Goal: Share content: Share content

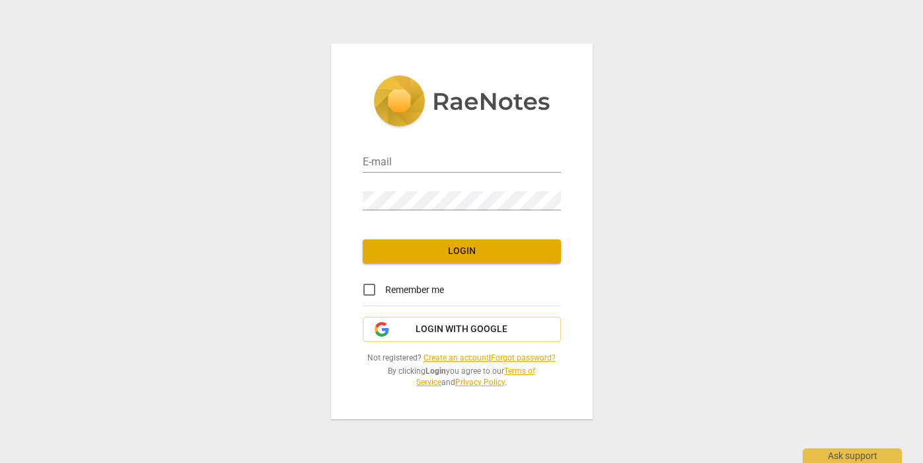
type input "katherinestock@me.com"
click at [453, 247] on span "Login" at bounding box center [461, 250] width 177 height 13
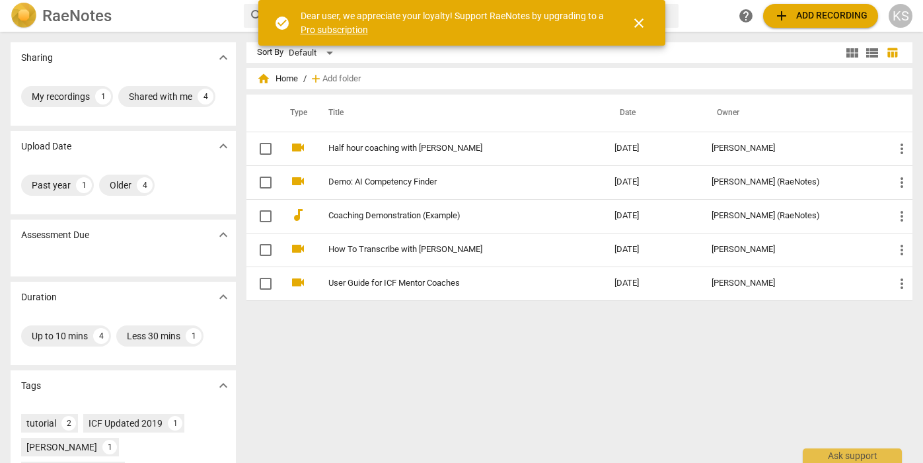
click at [799, 17] on span "add Add recording" at bounding box center [821, 16] width 94 height 16
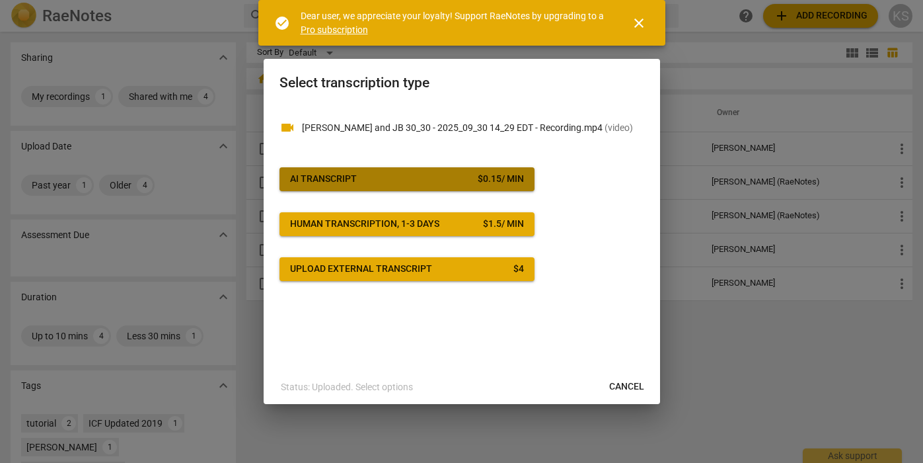
click at [451, 175] on span "AI Transcript $ 0.15 / min" at bounding box center [407, 178] width 234 height 13
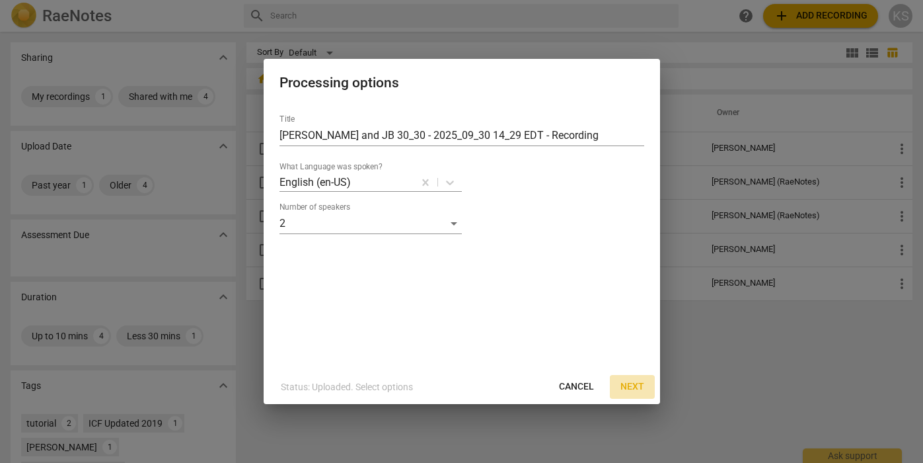
click at [634, 386] on span "Next" at bounding box center [632, 386] width 24 height 13
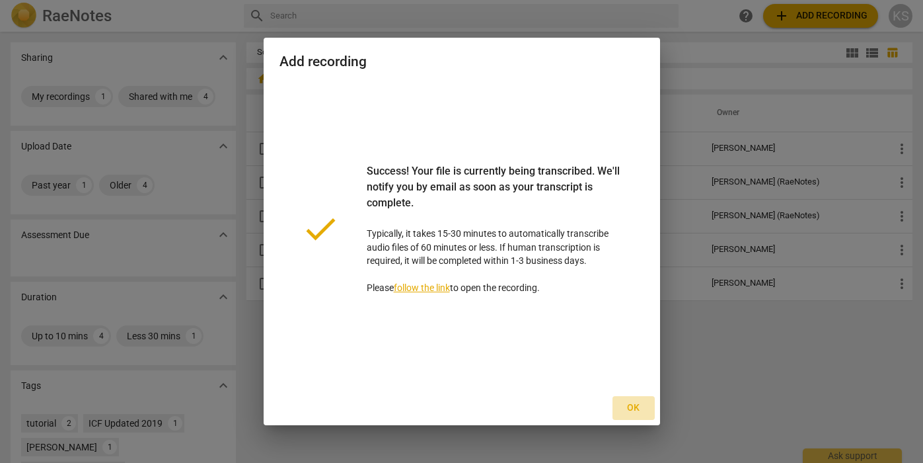
click at [639, 406] on span "Ok" at bounding box center [633, 407] width 21 height 13
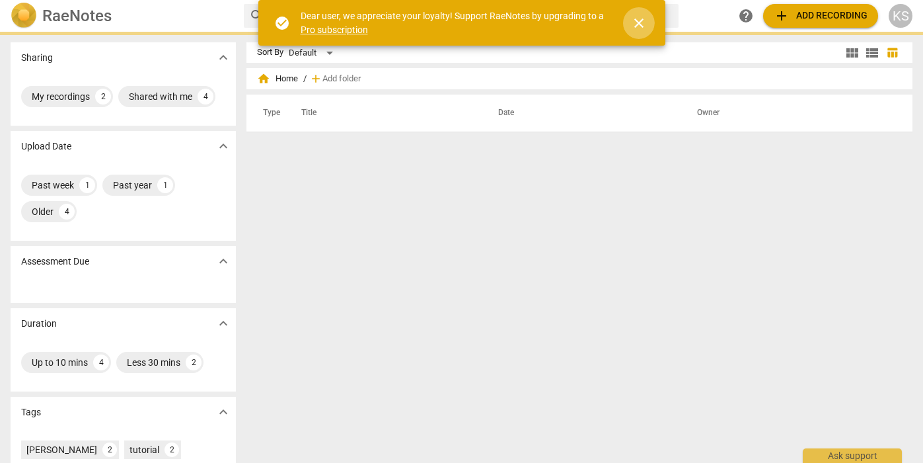
click at [642, 21] on span "close" at bounding box center [639, 23] width 16 height 16
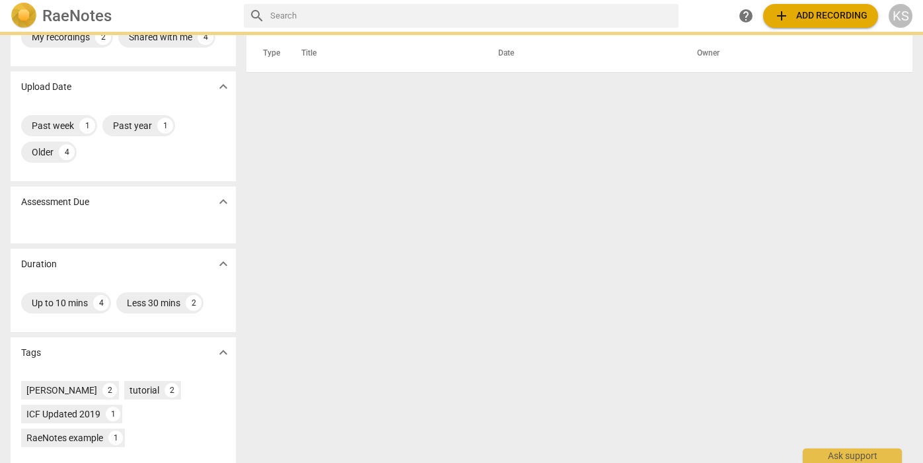
scroll to position [156, 0]
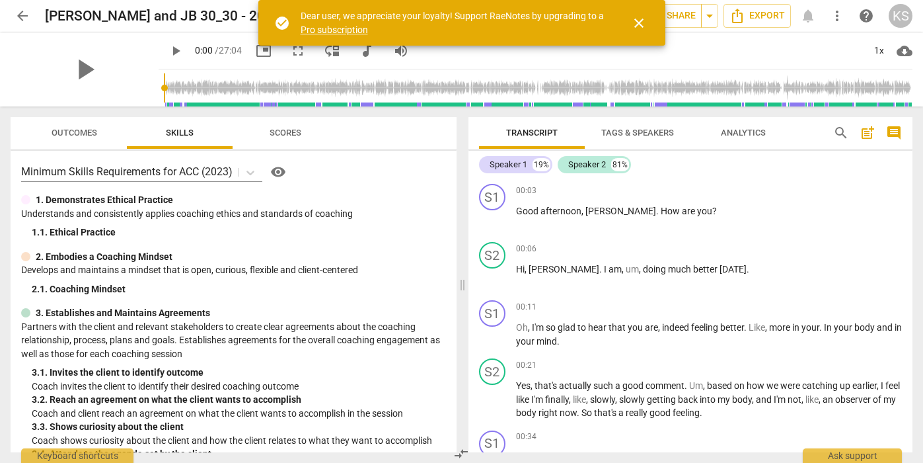
click at [642, 24] on span "close" at bounding box center [639, 23] width 16 height 16
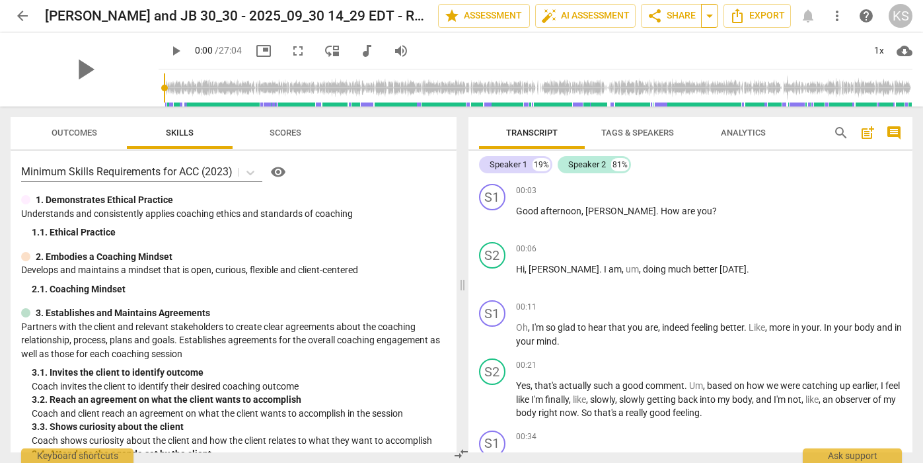
click at [711, 19] on span "arrow_drop_down" at bounding box center [710, 16] width 16 height 16
click at [764, 16] on span "Export" at bounding box center [757, 16] width 56 height 16
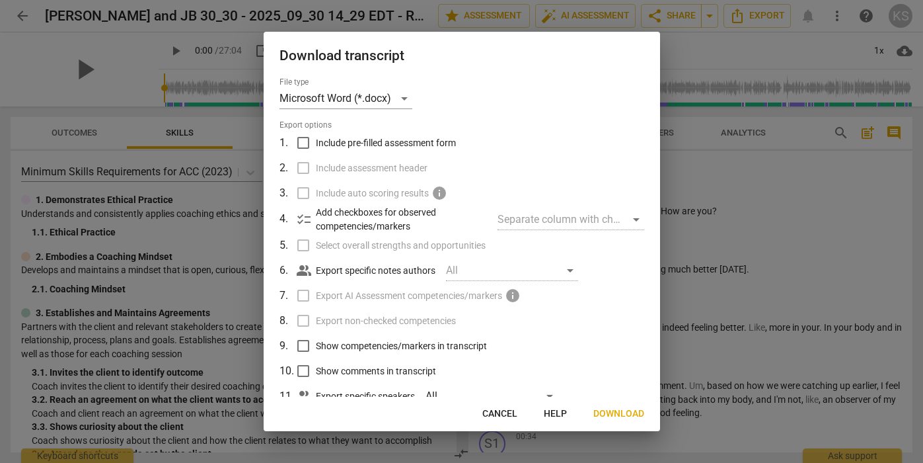
scroll to position [38, 0]
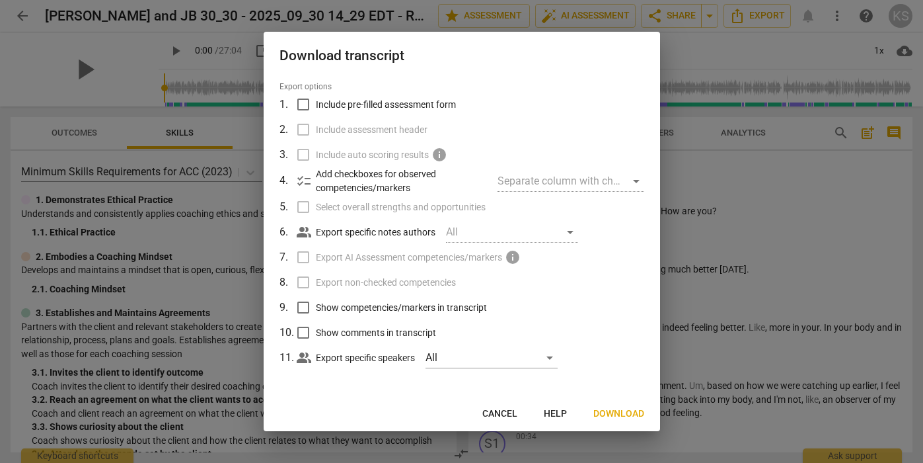
click at [625, 411] on span "Download" at bounding box center [618, 413] width 51 height 13
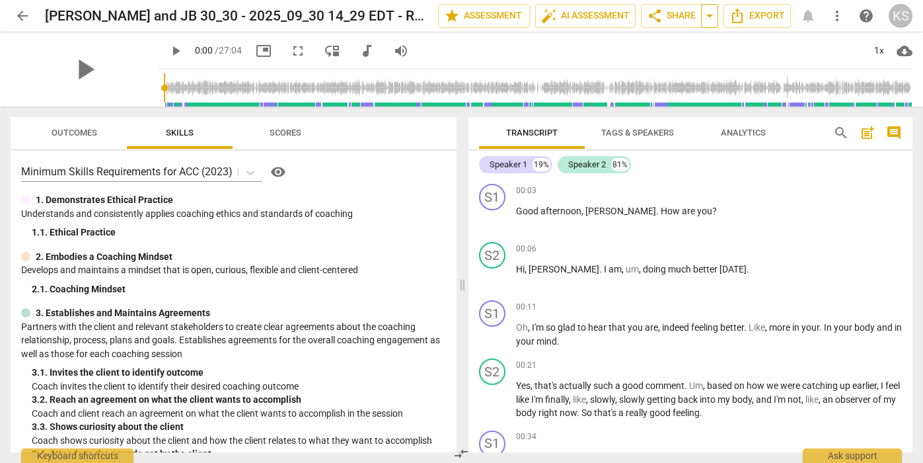
click at [708, 17] on span "arrow_drop_down" at bounding box center [710, 16] width 16 height 16
click at [676, 15] on span "share Share" at bounding box center [671, 16] width 49 height 16
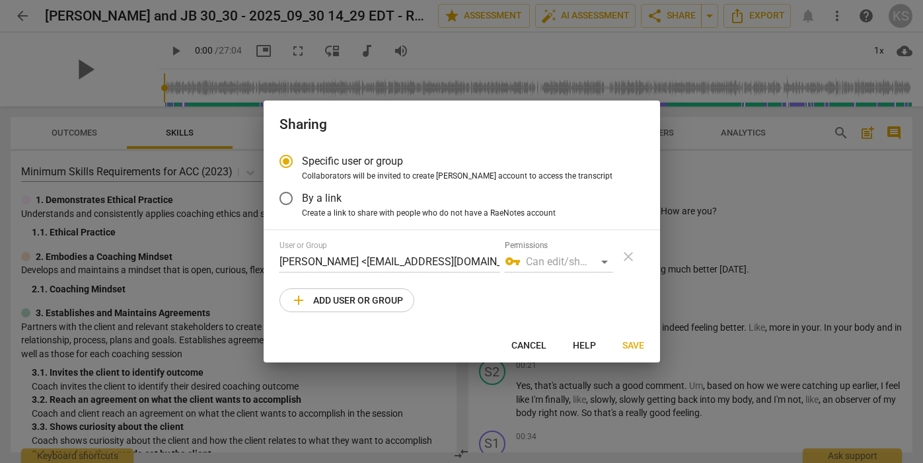
click at [379, 300] on span "add Add user or group" at bounding box center [347, 300] width 112 height 16
radio input "false"
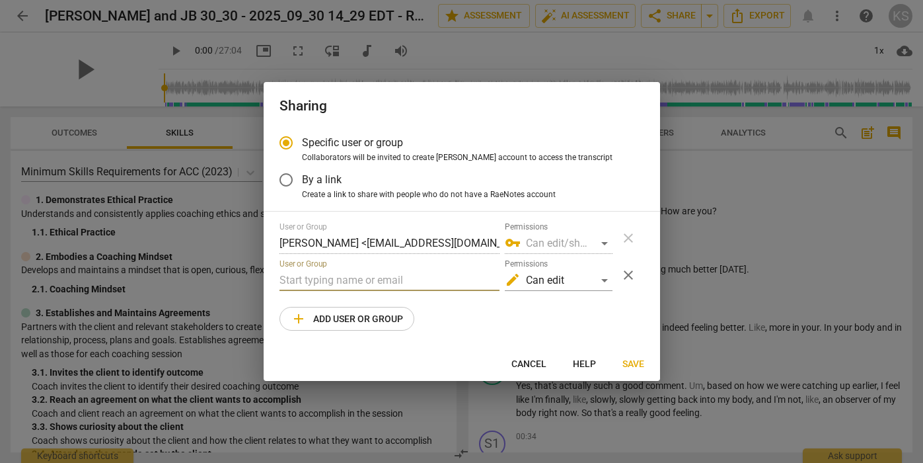
click at [354, 276] on input "text" at bounding box center [389, 280] width 220 height 21
type input "jennifer@coachacademy.com"
click at [486, 316] on div "User or Group Kathy Stock <katherinestock@me.com> Permissions vpn_key Can edit/…" at bounding box center [461, 276] width 365 height 108
click at [632, 360] on span "Save" at bounding box center [633, 363] width 22 height 13
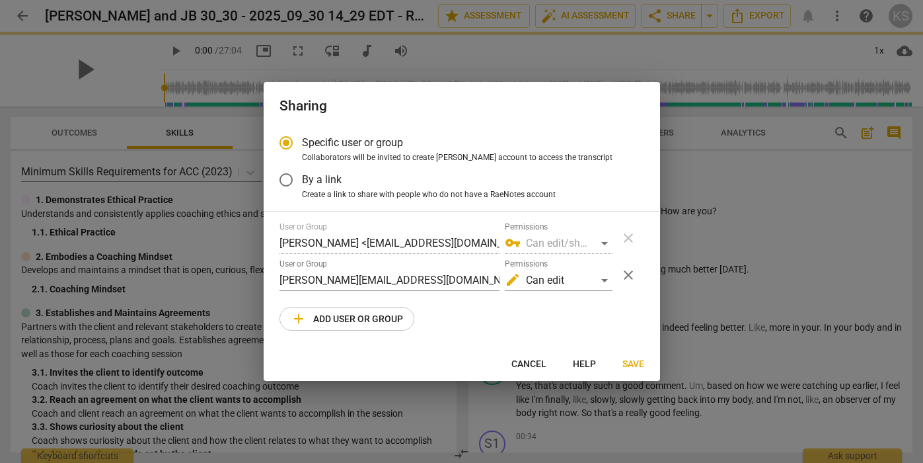
radio input "false"
type input "Jenn Gaudette <jennifer@coachacademy.com>"
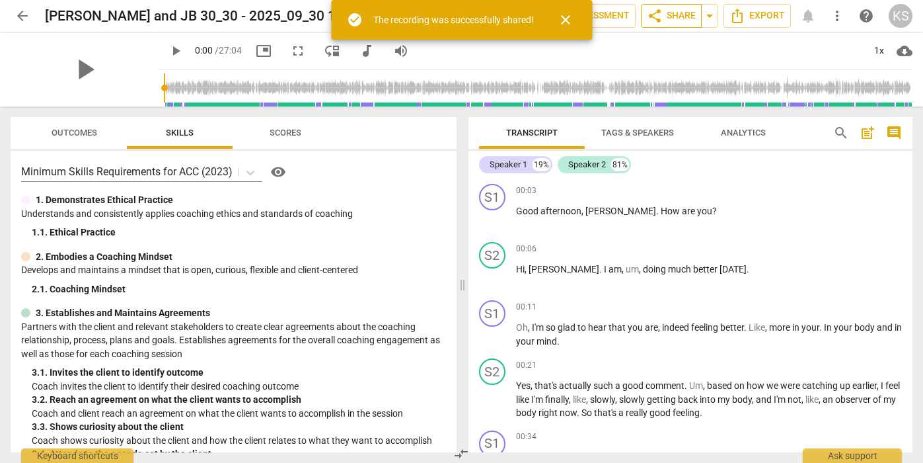
click at [675, 9] on span "share Share" at bounding box center [671, 16] width 49 height 16
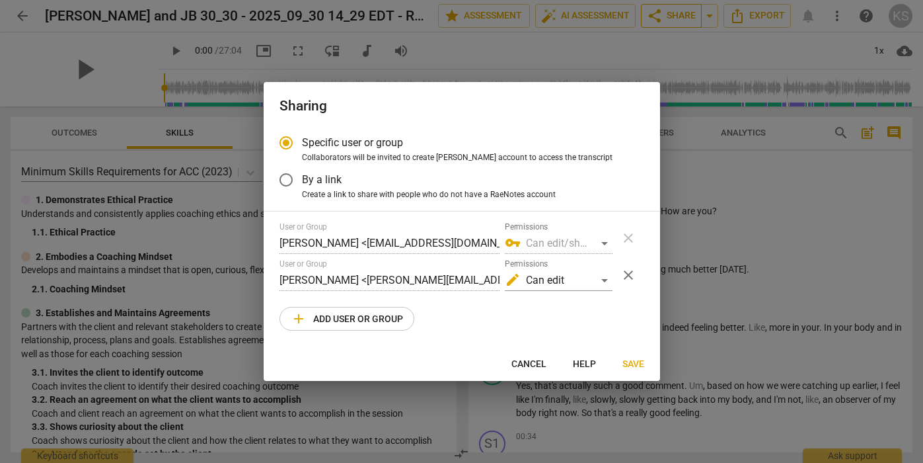
radio input "false"
click at [286, 178] on input "By a link" at bounding box center [286, 180] width 32 height 32
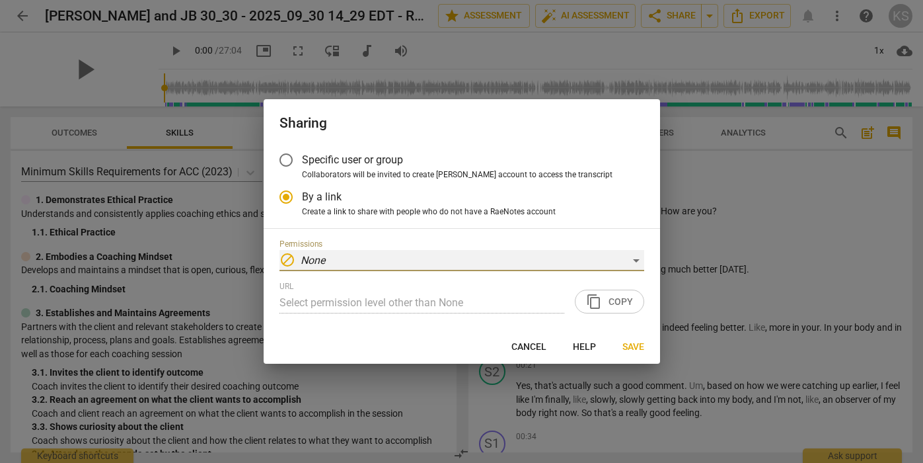
click at [634, 259] on div "block None" at bounding box center [461, 260] width 365 height 21
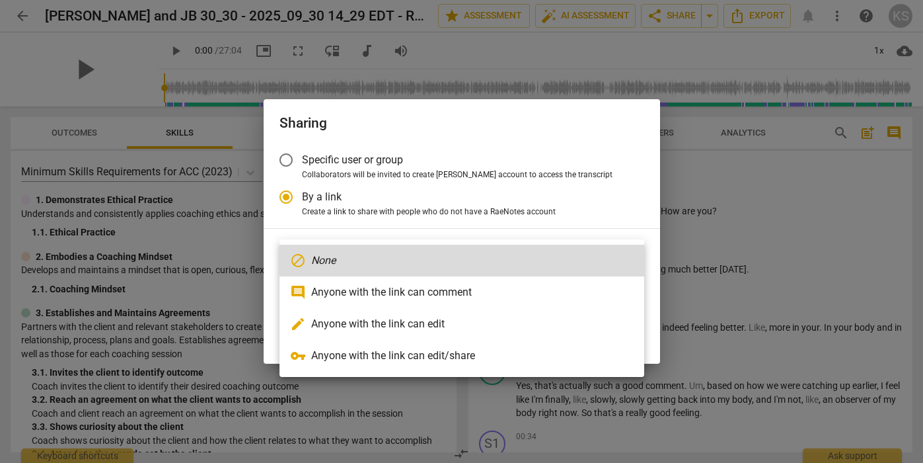
click at [539, 330] on li "edit Anyone with the link can edit" at bounding box center [461, 324] width 365 height 32
radio input "false"
type input "https://app.raenotes.com/meeting/93ef139cdf6243f7a12b0fb55e03e143"
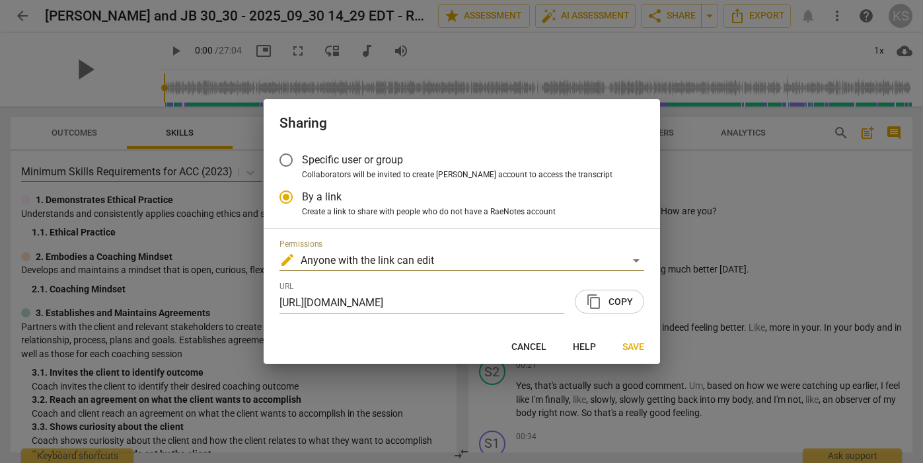
click at [626, 299] on span "content_copy Copy" at bounding box center [609, 301] width 47 height 16
click at [632, 345] on span "Save" at bounding box center [633, 346] width 22 height 13
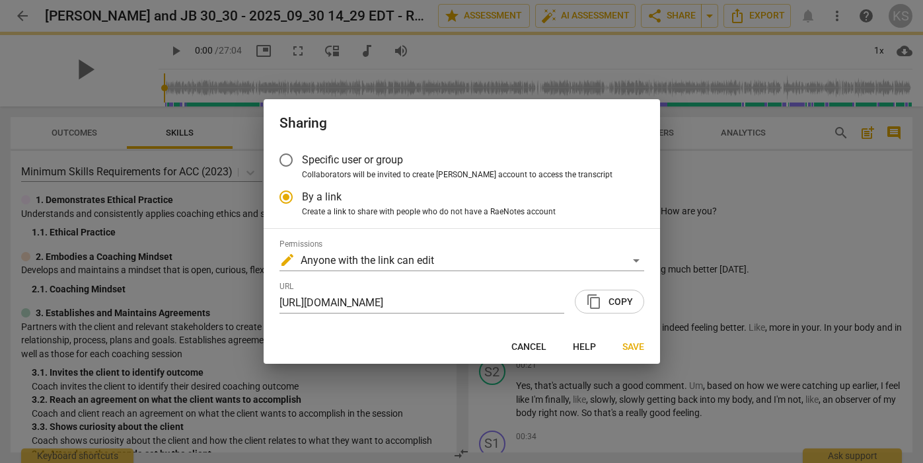
radio input "false"
